Goal: Find specific page/section: Find specific page/section

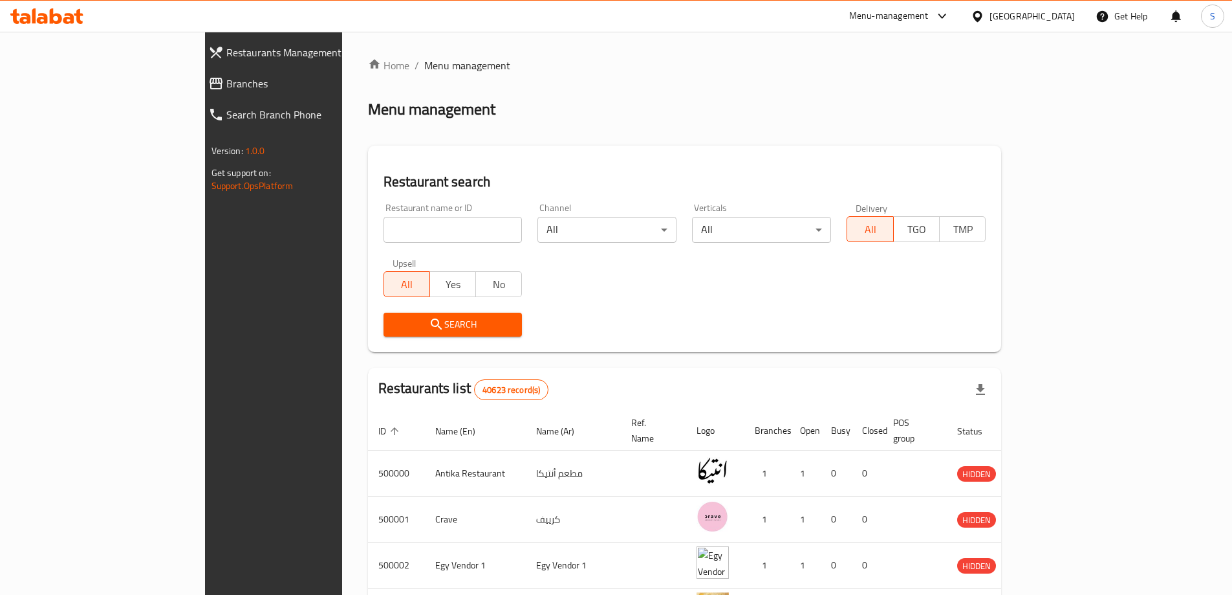
click at [950, 17] on icon at bounding box center [943, 16] width 16 height 16
click at [947, 107] on div "Restaurant-Management" at bounding box center [916, 113] width 194 height 30
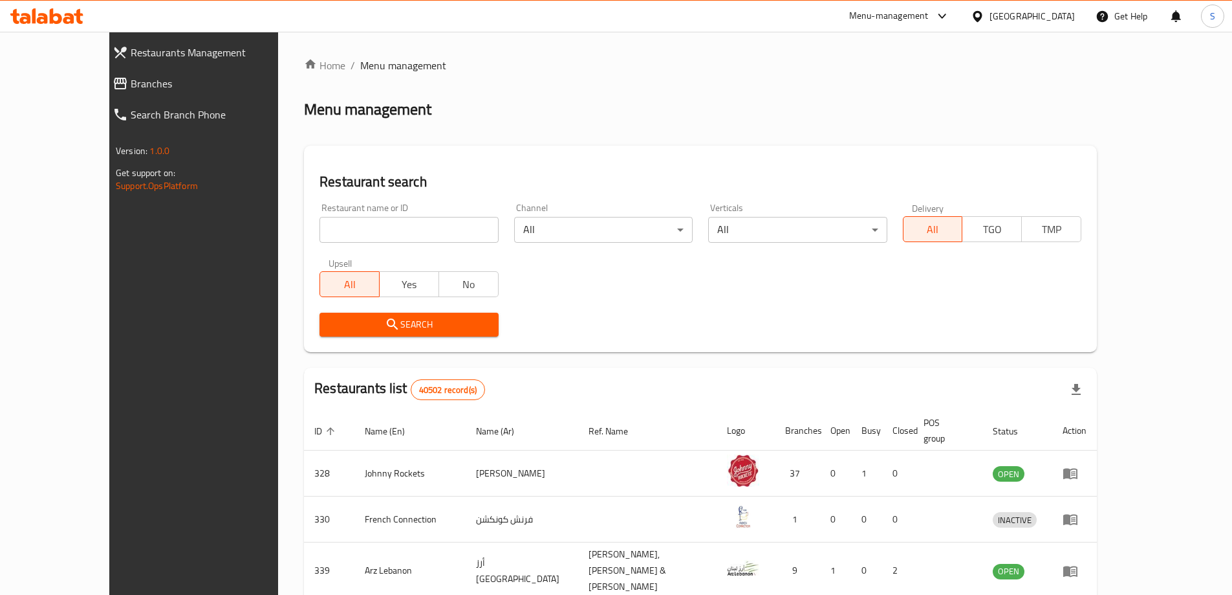
click at [131, 86] on span "Branches" at bounding box center [218, 84] width 174 height 16
